Goal: Task Accomplishment & Management: Manage account settings

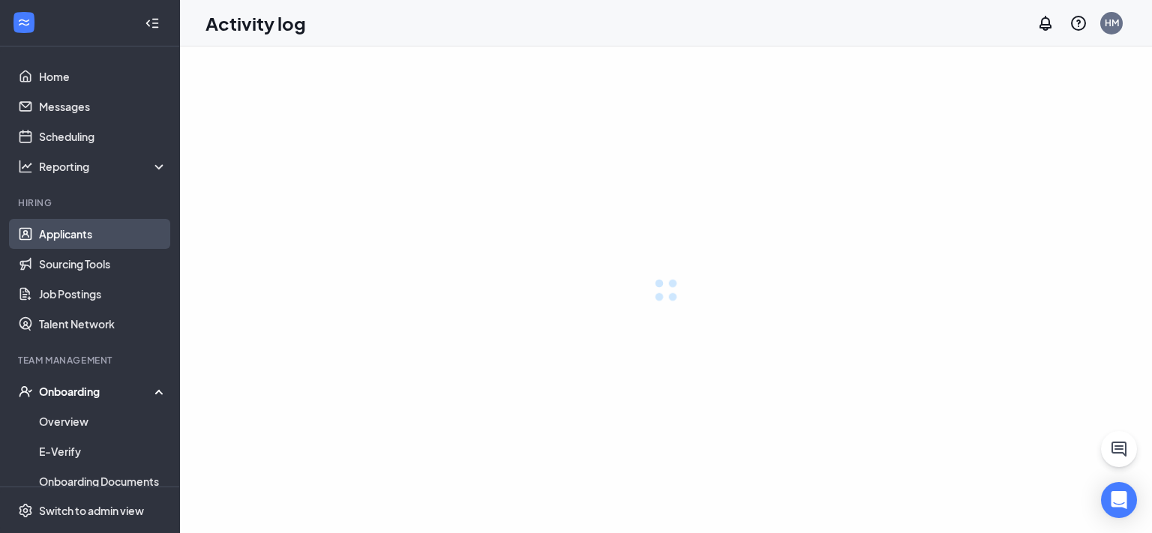
click at [75, 230] on link "Applicants" at bounding box center [103, 234] width 128 height 30
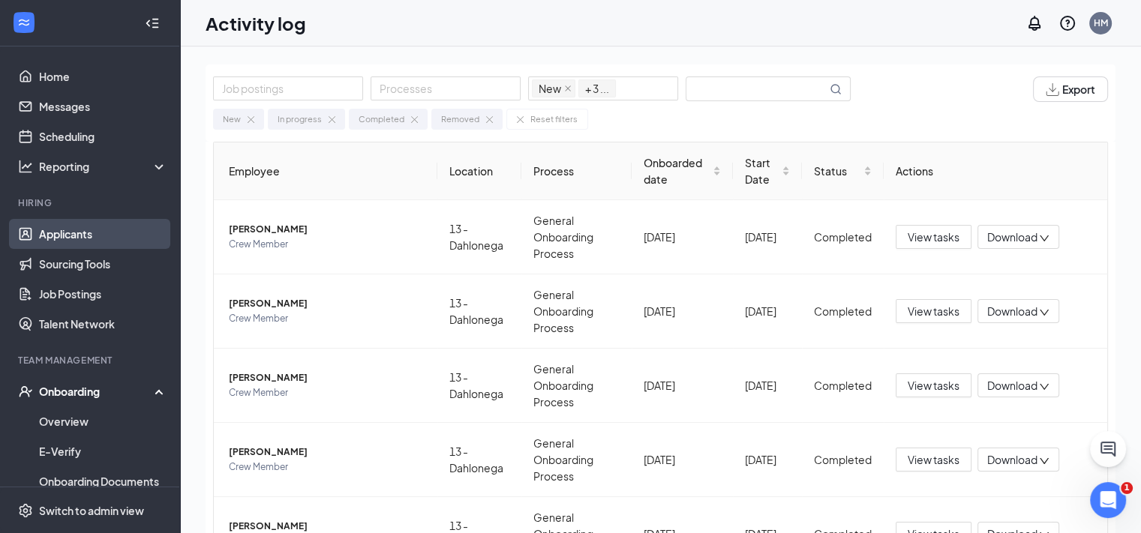
click at [74, 232] on link "Applicants" at bounding box center [103, 234] width 128 height 30
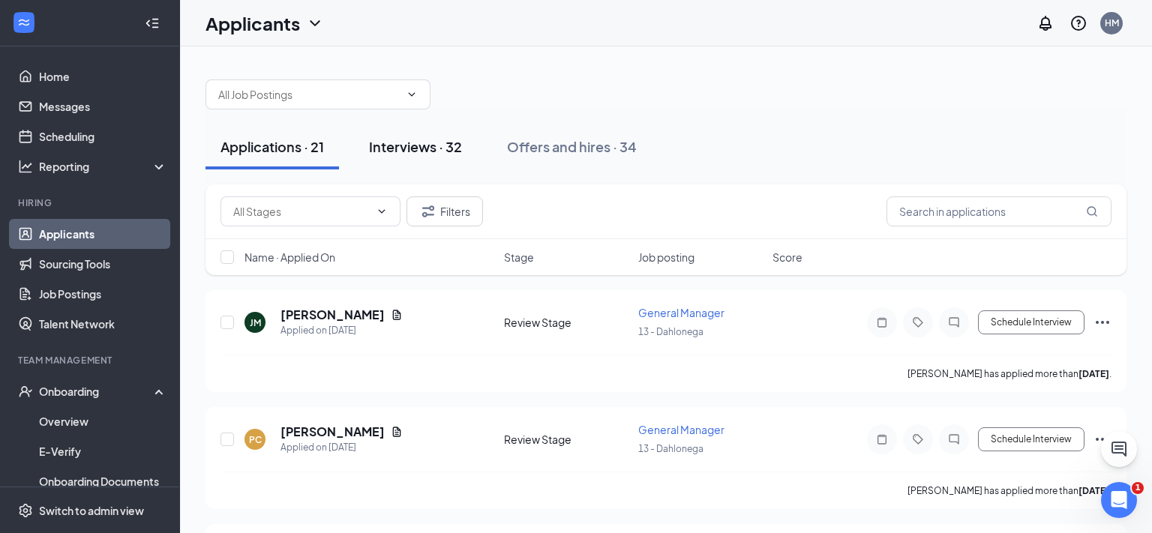
click at [402, 141] on div "Interviews · 32" at bounding box center [415, 146] width 93 height 19
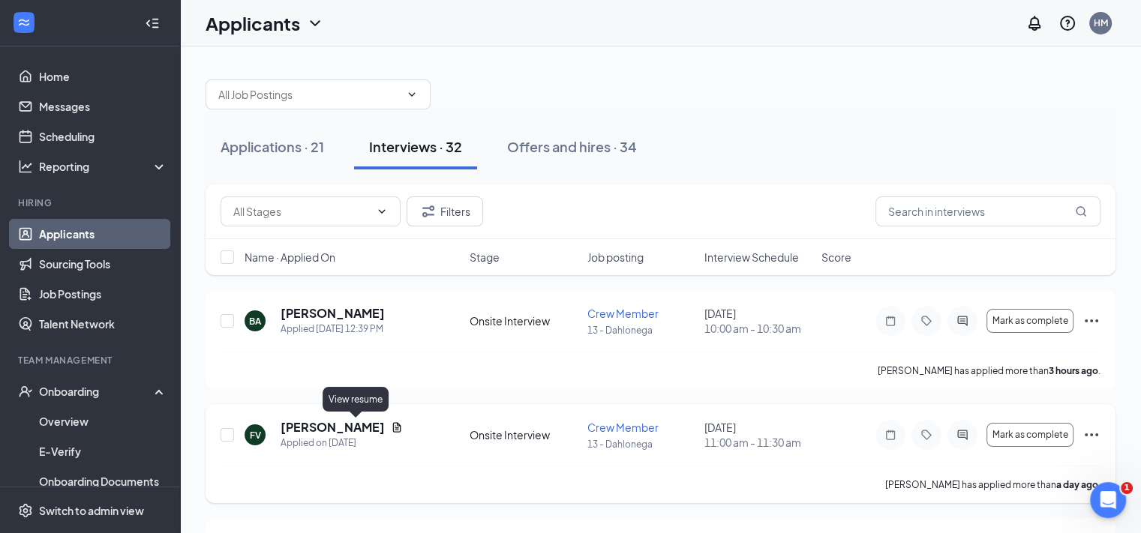
click at [391, 430] on icon "Document" at bounding box center [397, 428] width 12 height 12
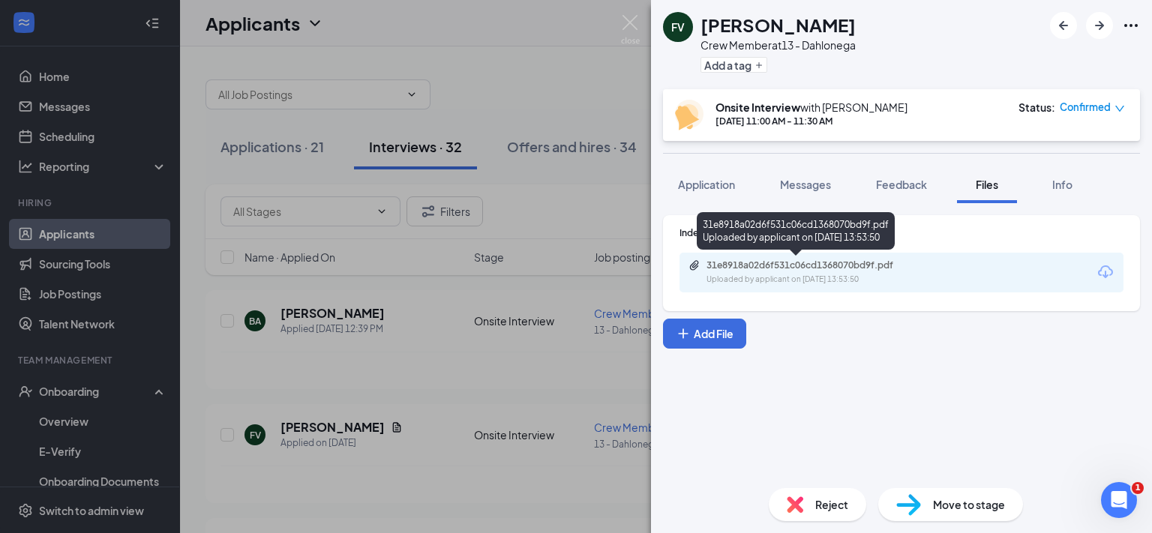
click at [820, 268] on div "31e8918a02d6f531c06cd1368070bd9f.pdf" at bounding box center [812, 266] width 210 height 12
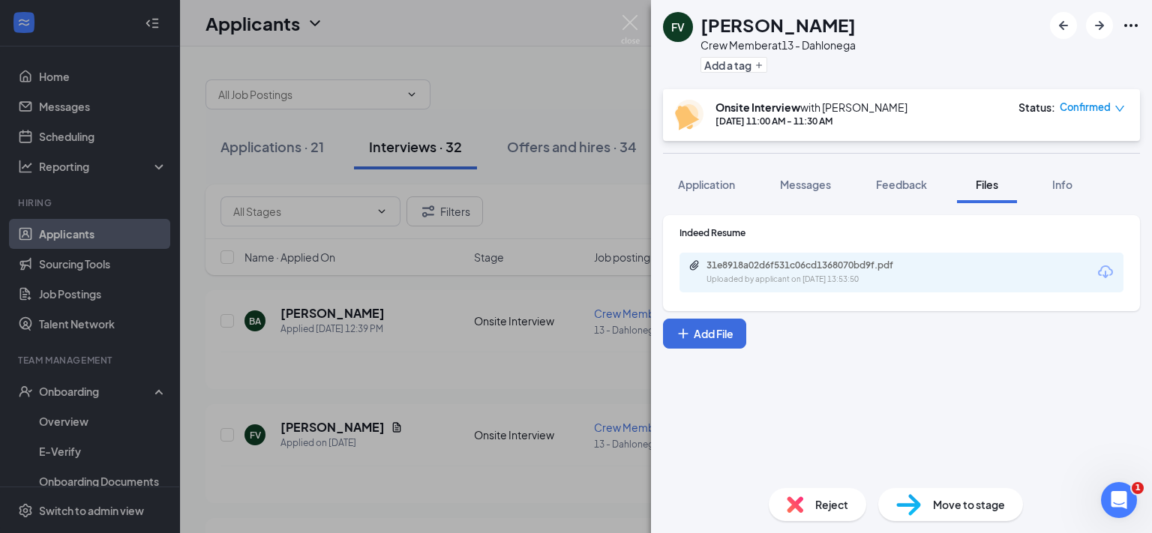
click at [635, 22] on img at bounding box center [630, 29] width 19 height 29
click at [632, 26] on div "Applicants HM" at bounding box center [666, 23] width 972 height 47
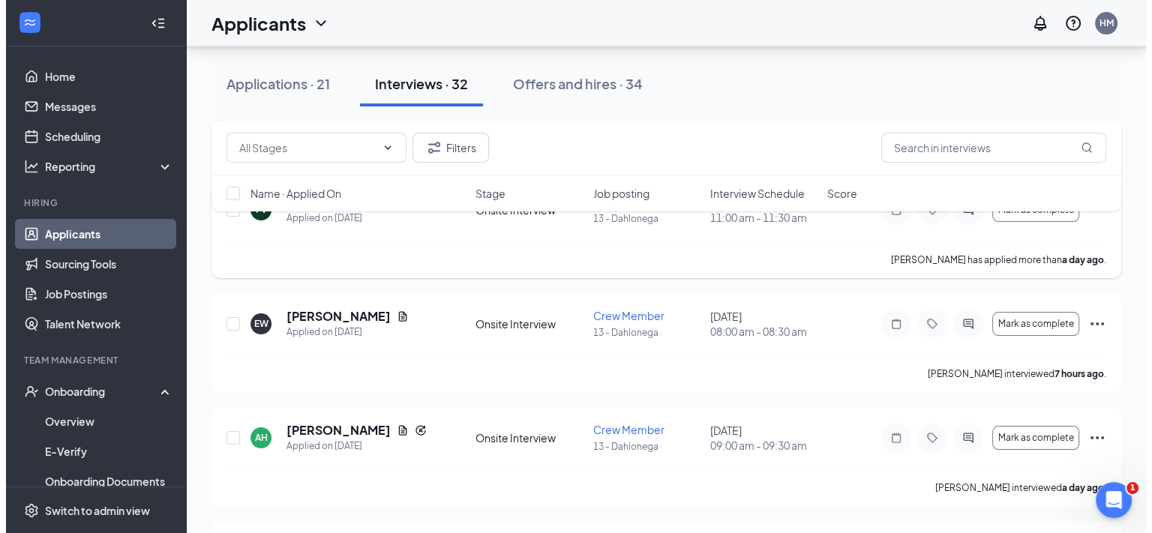
scroll to position [300, 0]
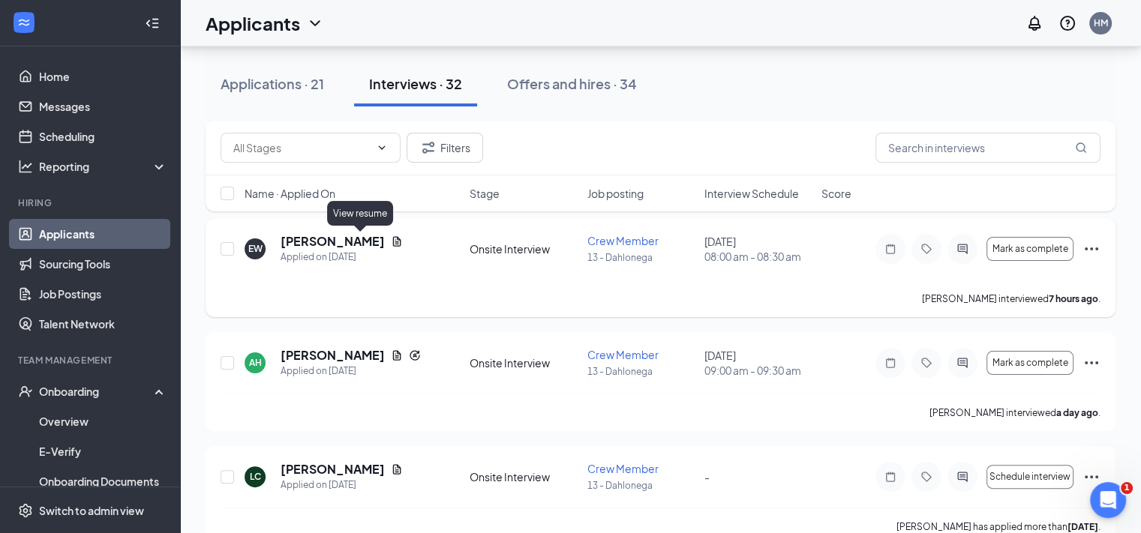
click at [391, 242] on icon "Document" at bounding box center [397, 242] width 12 height 12
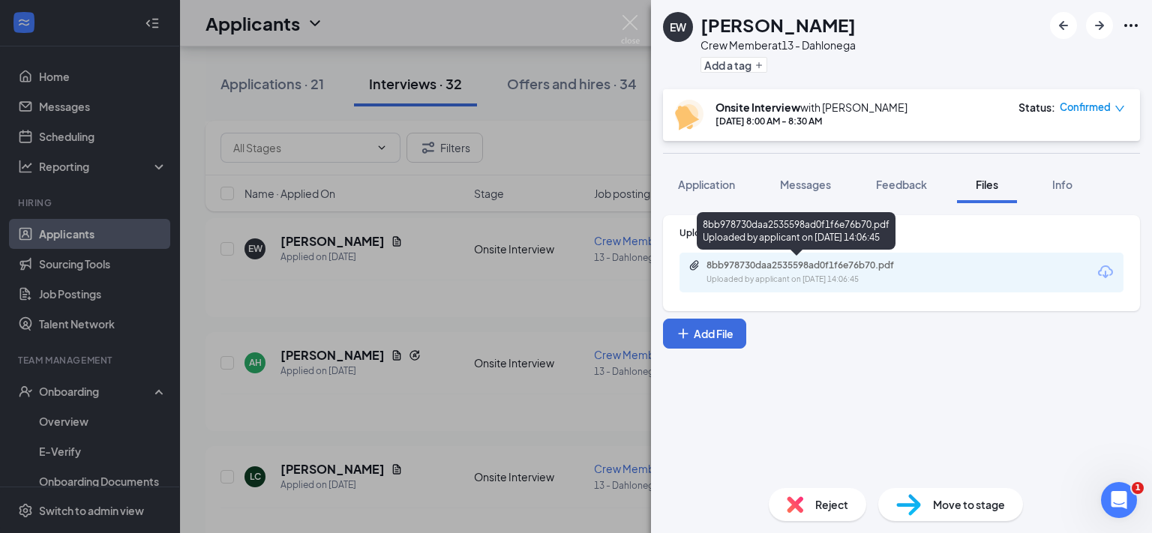
click at [816, 264] on div "8bb978730daa2535598ad0f1f6e76b70.pdf" at bounding box center [812, 266] width 210 height 12
